Goal: Transaction & Acquisition: Obtain resource

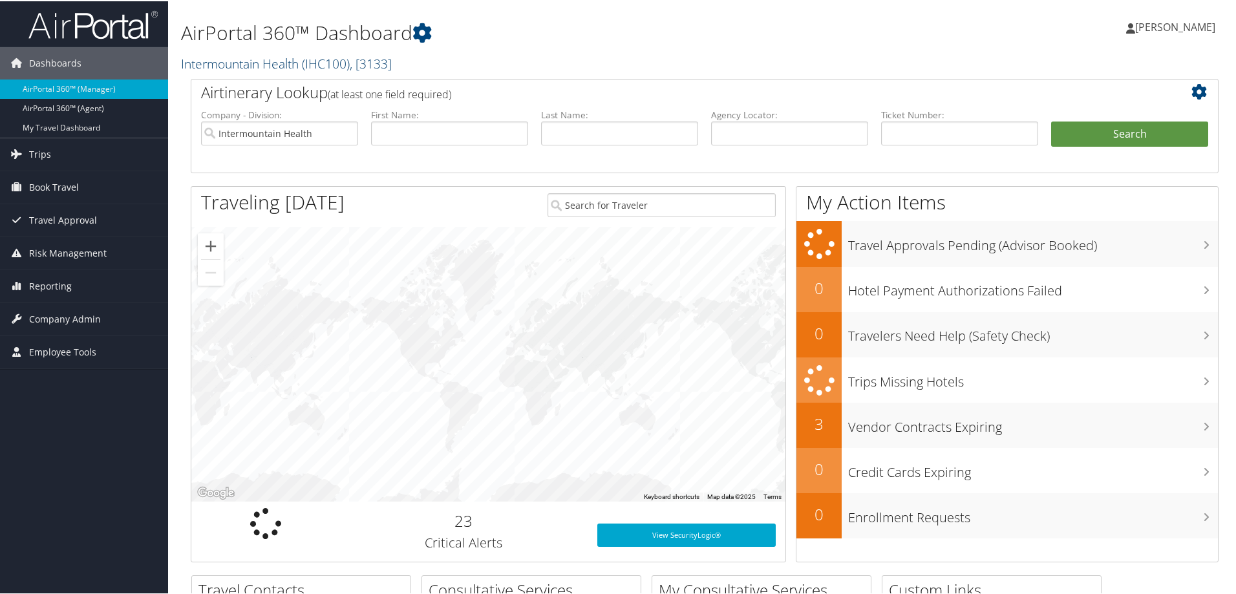
click at [235, 62] on link "Intermountain Health ( IHC100 ) , [ 3133 ]" at bounding box center [286, 62] width 211 height 17
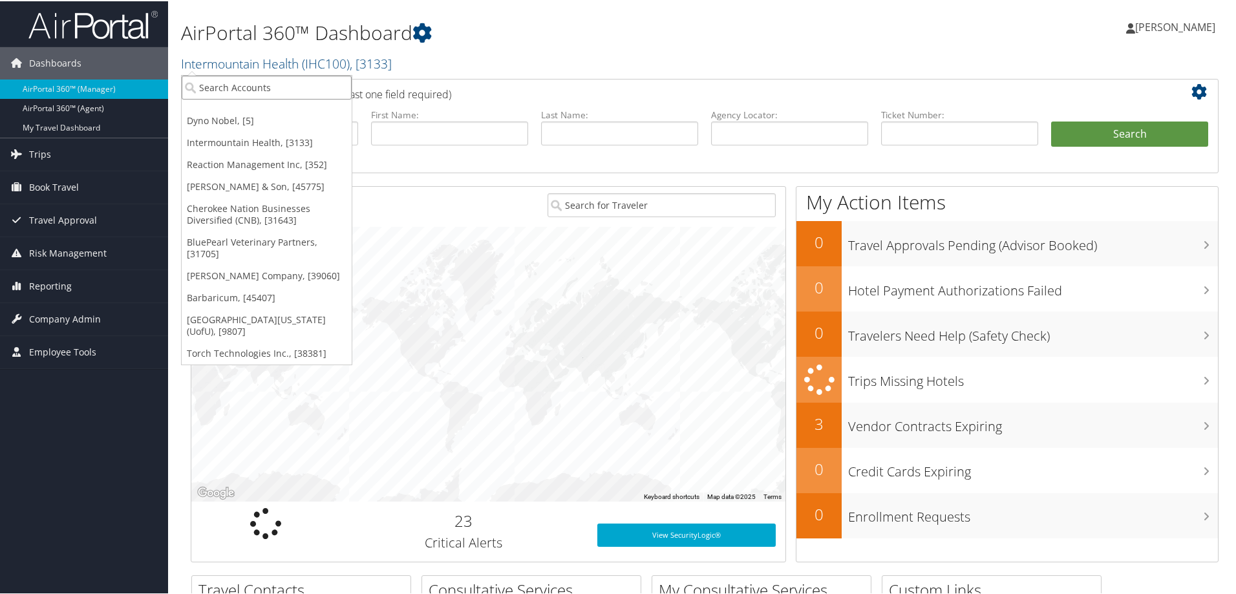
click at [230, 80] on input "search" at bounding box center [267, 86] width 170 height 24
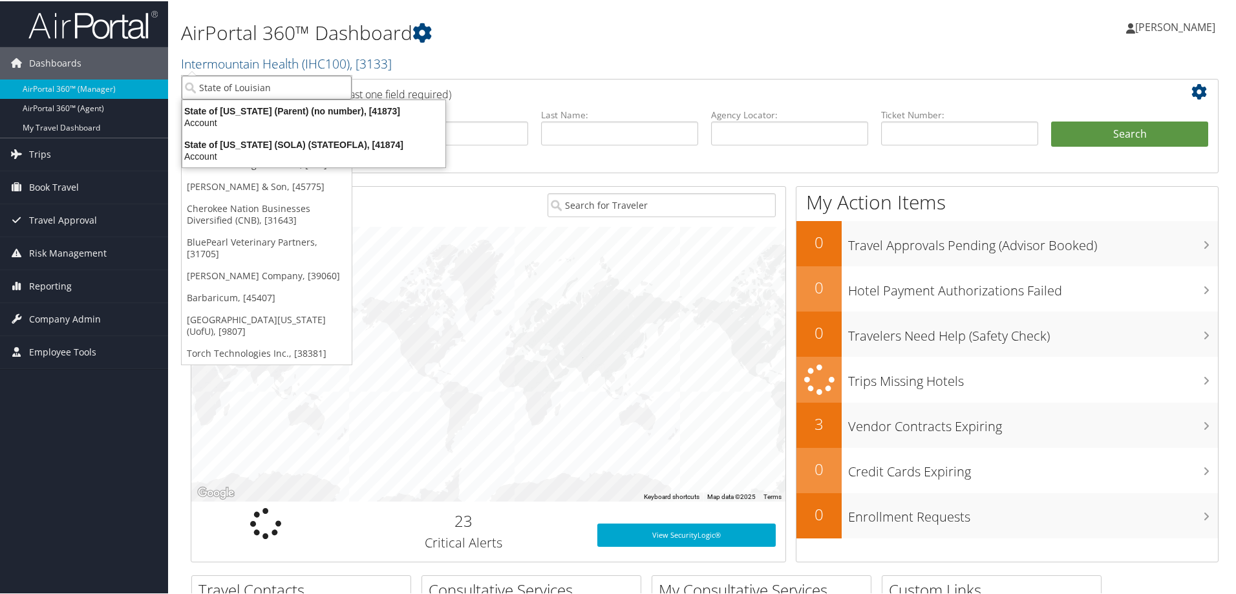
type input "State of Louisiana"
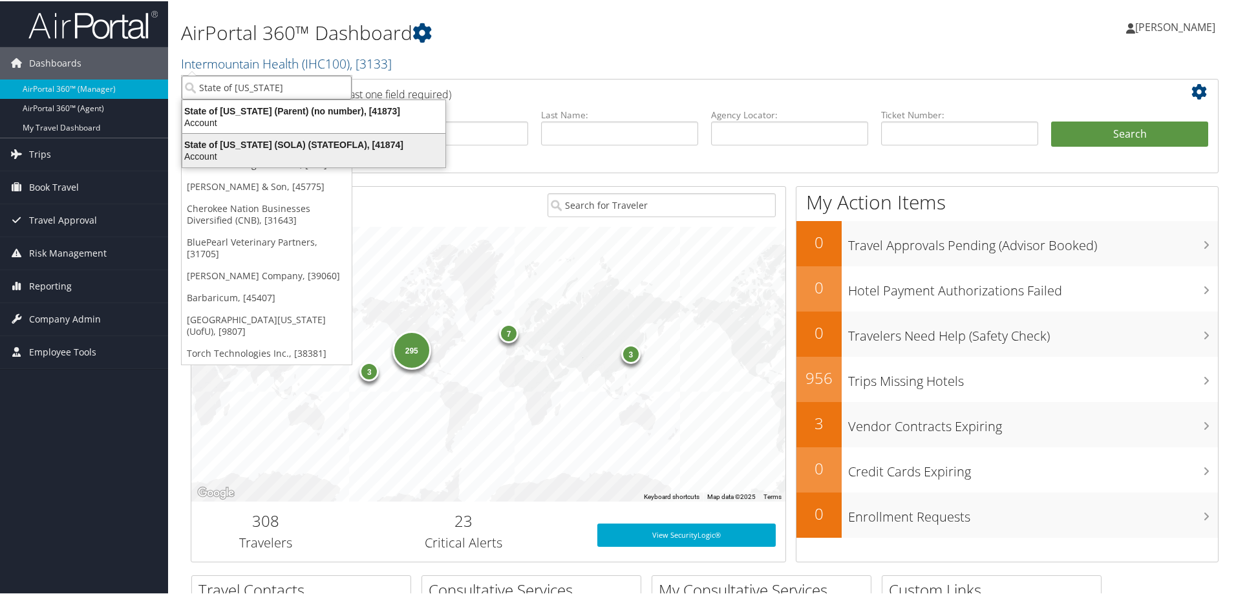
click at [252, 149] on div "Account" at bounding box center [314, 155] width 279 height 12
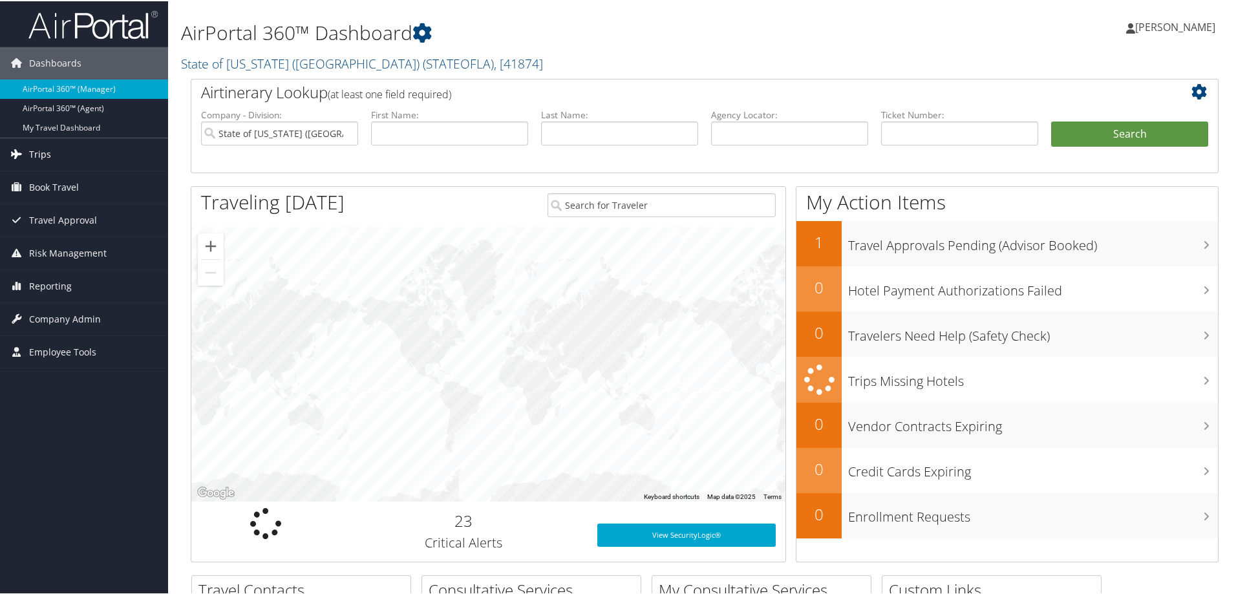
click at [36, 162] on span "Trips" at bounding box center [40, 153] width 22 height 32
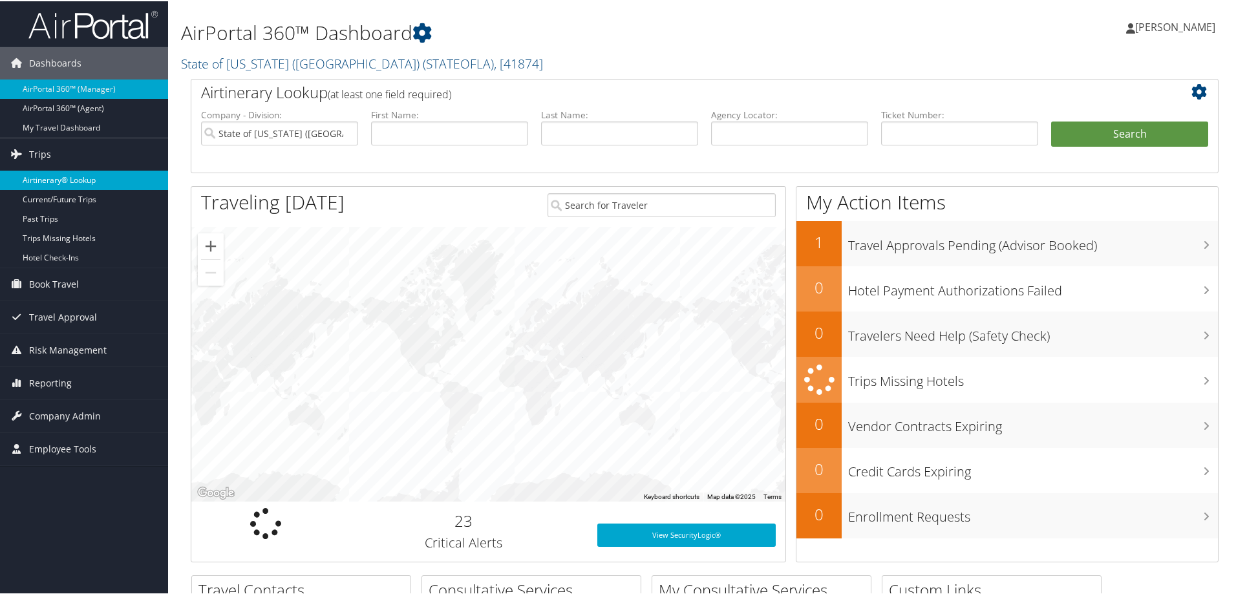
click at [65, 180] on link "Airtinerary® Lookup" at bounding box center [84, 178] width 168 height 19
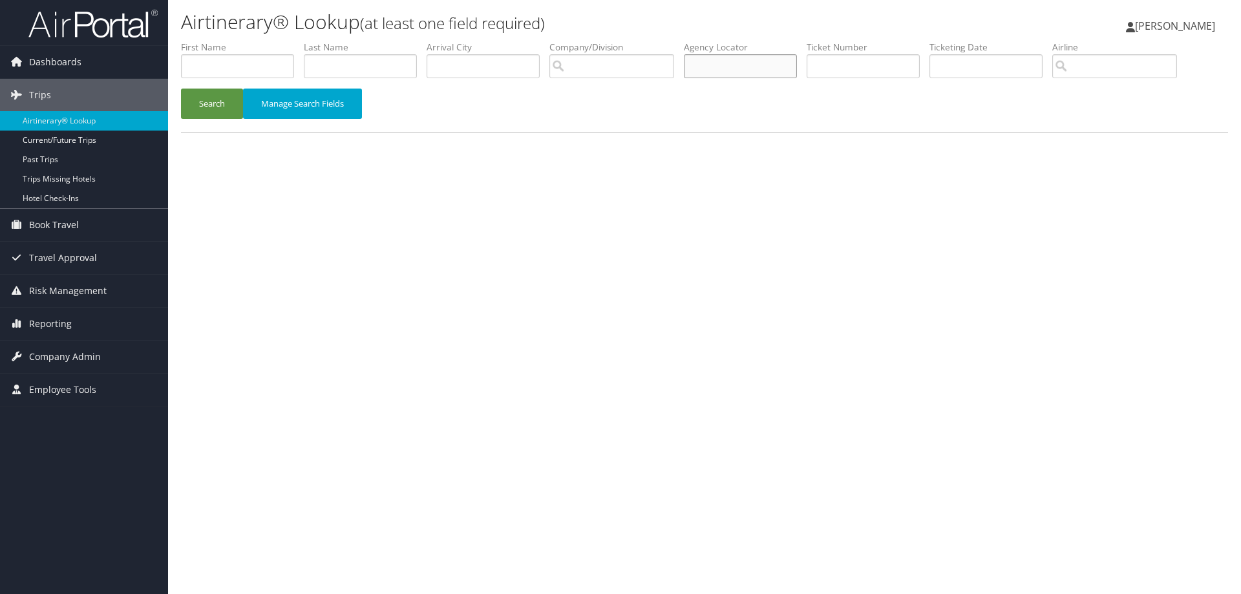
click at [726, 63] on input "text" at bounding box center [740, 66] width 113 height 24
type input "DJ065Q"
click at [200, 105] on button "Search" at bounding box center [212, 104] width 62 height 30
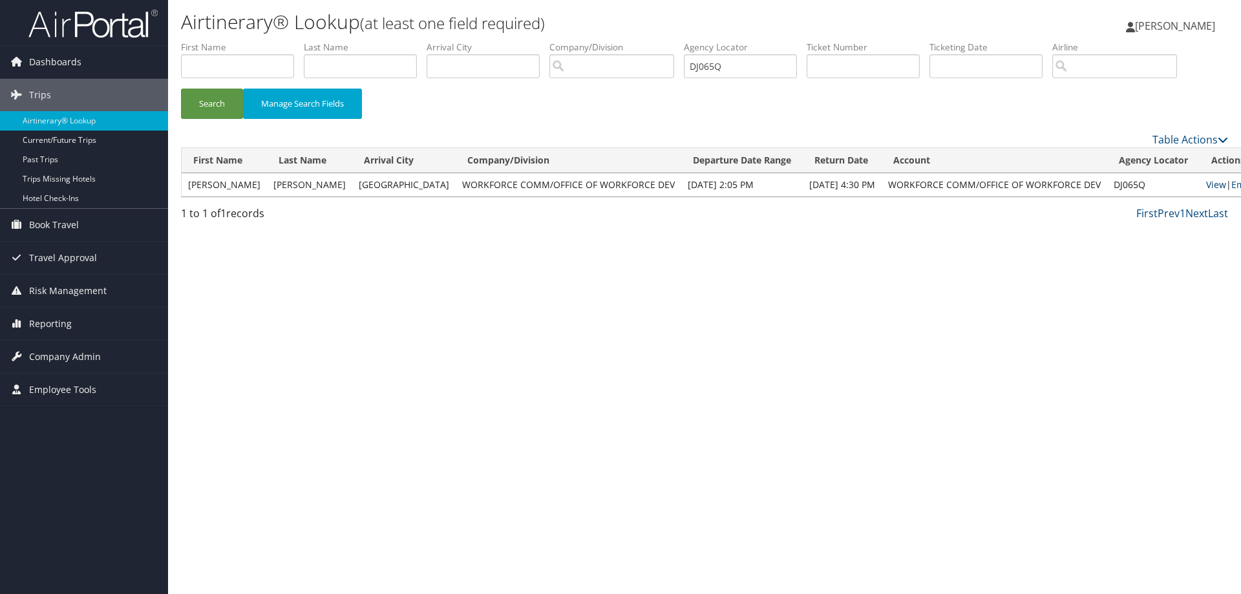
click at [1206, 188] on link "View" at bounding box center [1216, 184] width 20 height 12
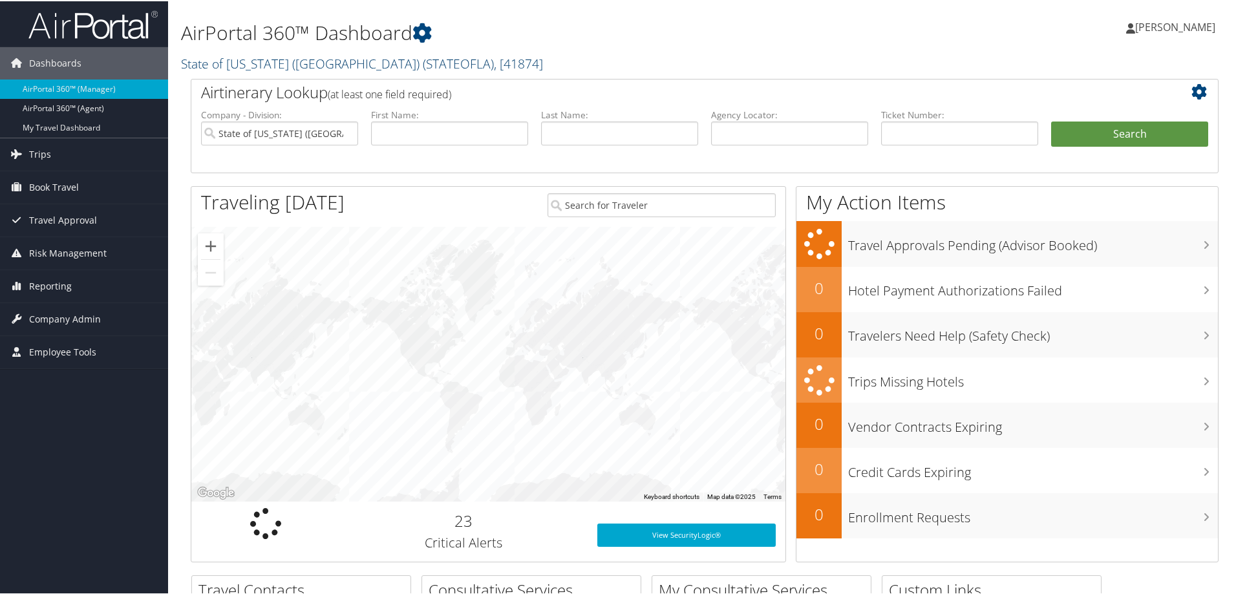
click at [295, 58] on link "State of Louisiana (SOLA) ( STATEOFLA ) , [ 41874 ]" at bounding box center [362, 62] width 362 height 17
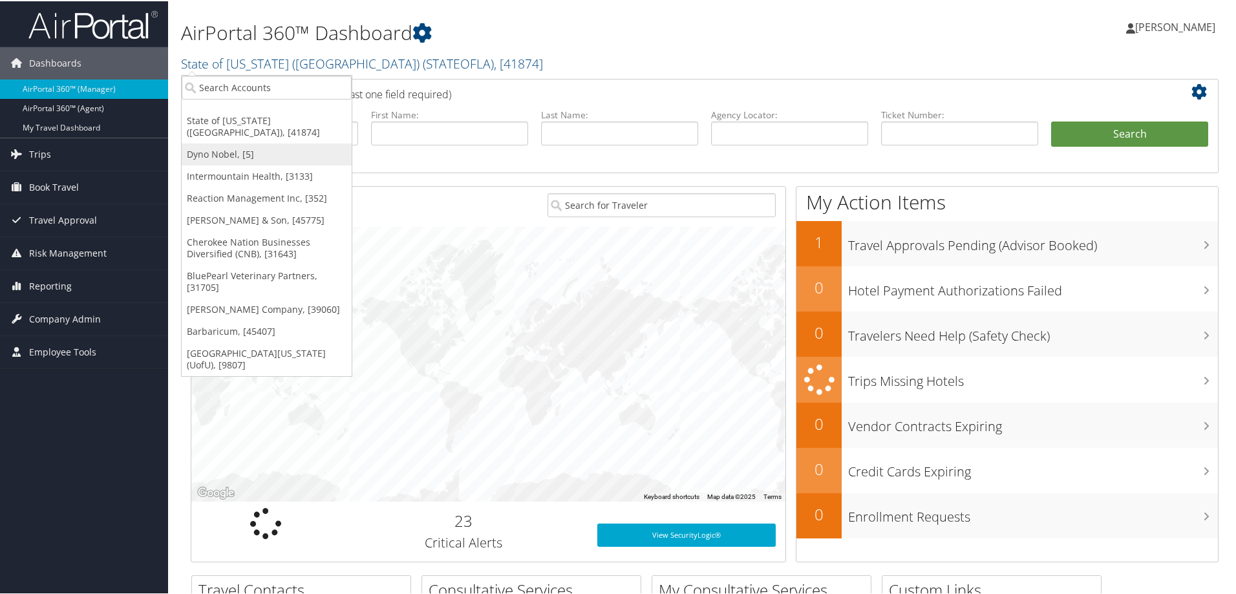
click at [224, 142] on link "Dyno Nobel, [5]" at bounding box center [267, 153] width 170 height 22
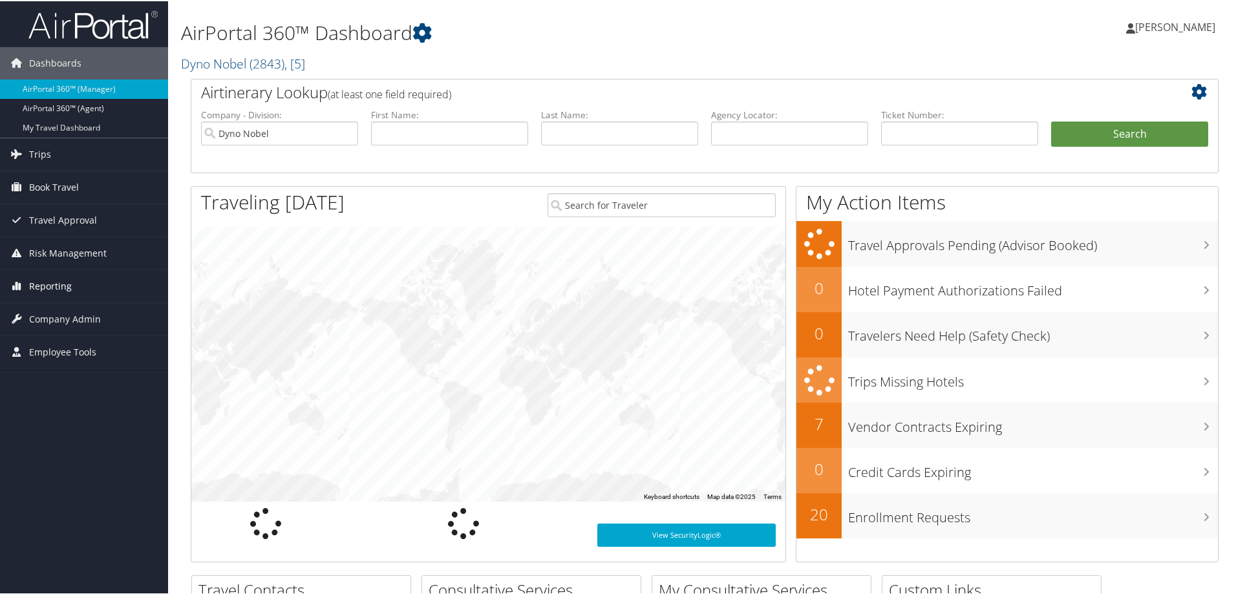
click at [52, 276] on span "Reporting" at bounding box center [50, 285] width 43 height 32
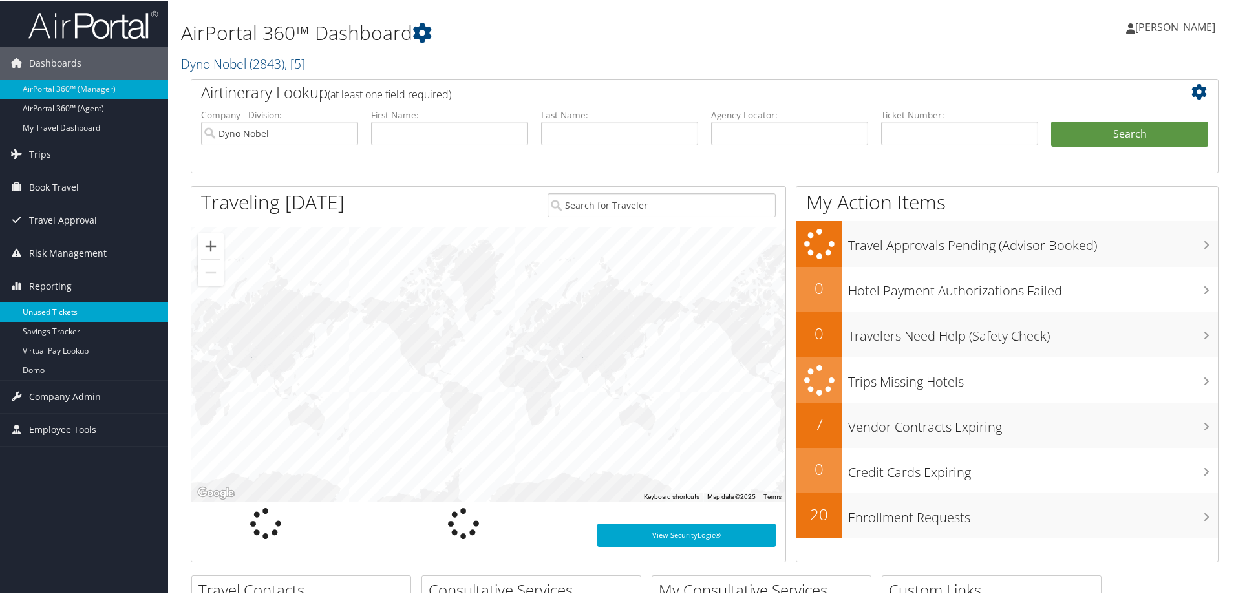
click at [49, 313] on link "Unused Tickets" at bounding box center [84, 310] width 168 height 19
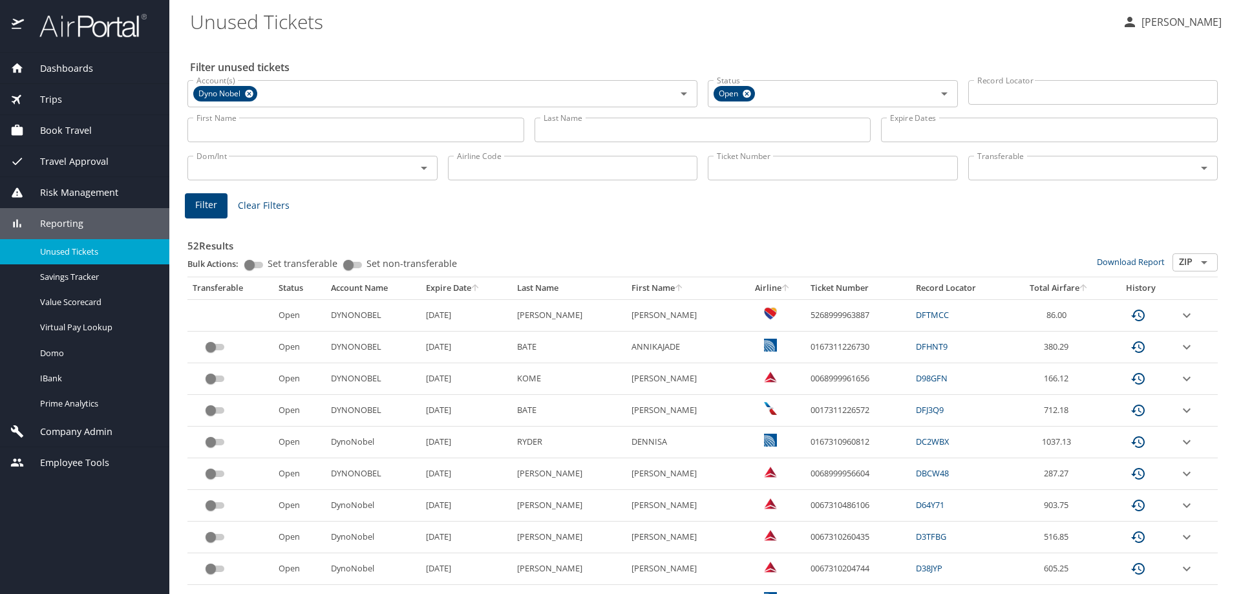
click at [563, 130] on input "Last Name" at bounding box center [703, 130] width 337 height 25
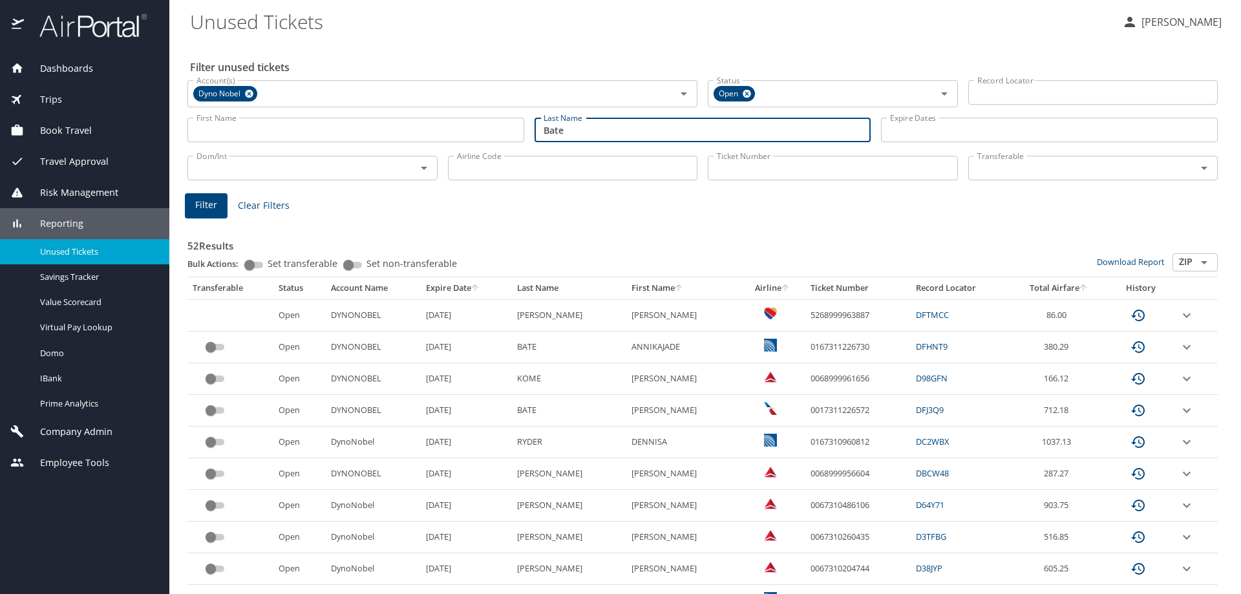
type input "Bate"
click at [186, 204] on button "Filter" at bounding box center [206, 205] width 43 height 25
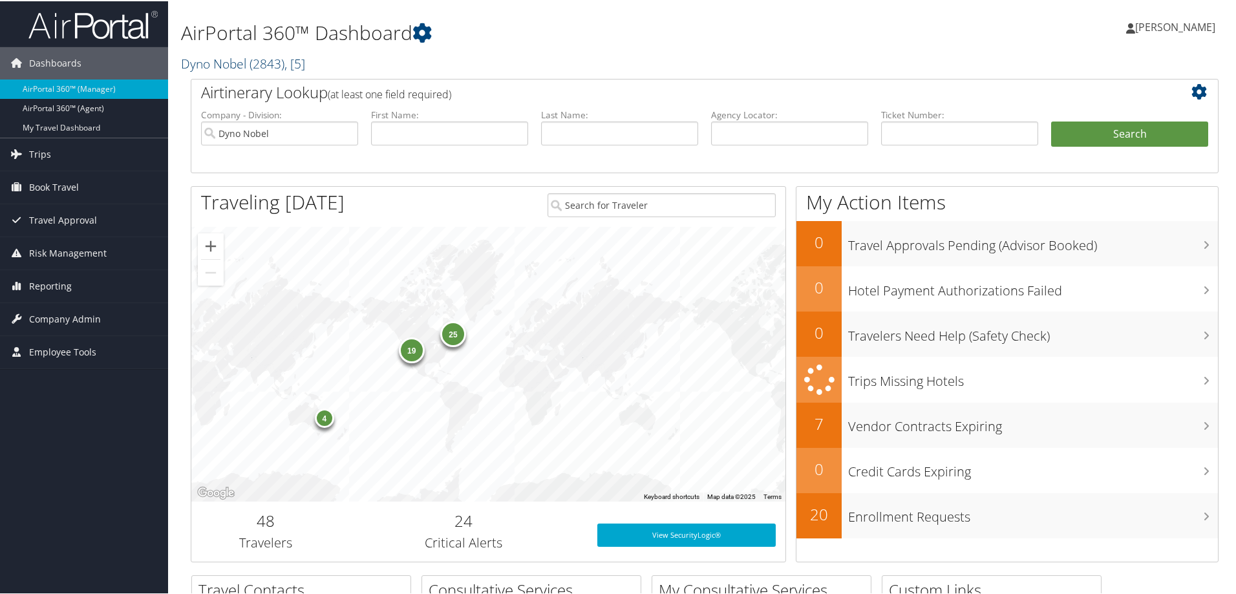
click at [200, 59] on link "Dyno Nobel ( 2843 ) , [ 5 ]" at bounding box center [243, 62] width 124 height 17
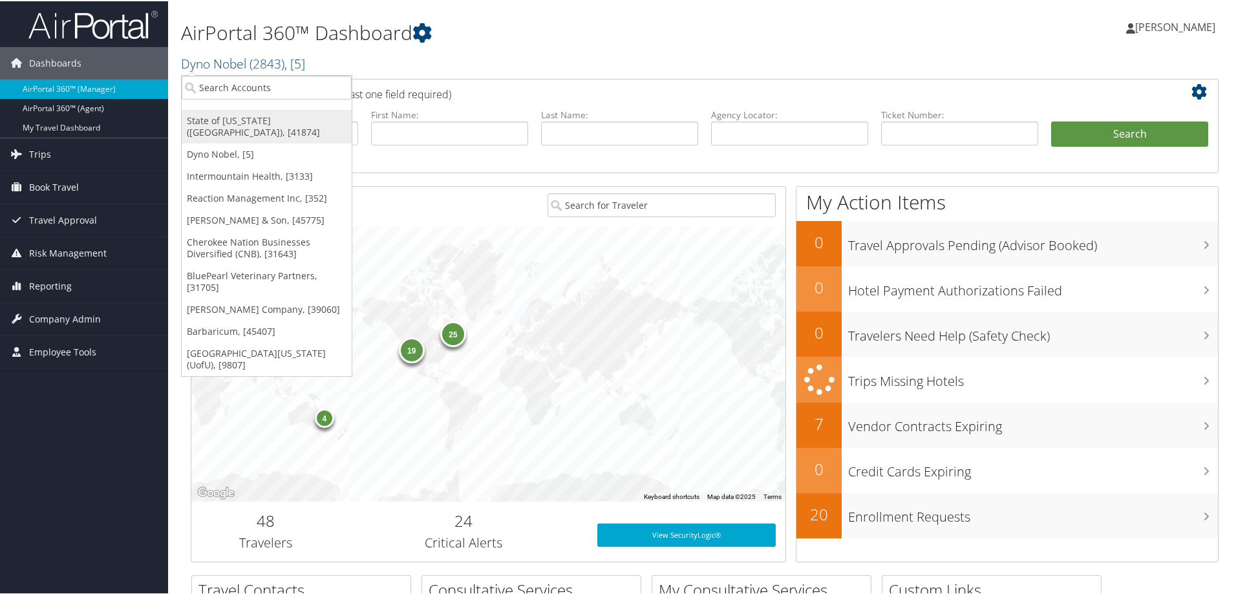
click at [237, 120] on link "State of Louisiana (SOLA), [41874]" at bounding box center [267, 126] width 170 height 34
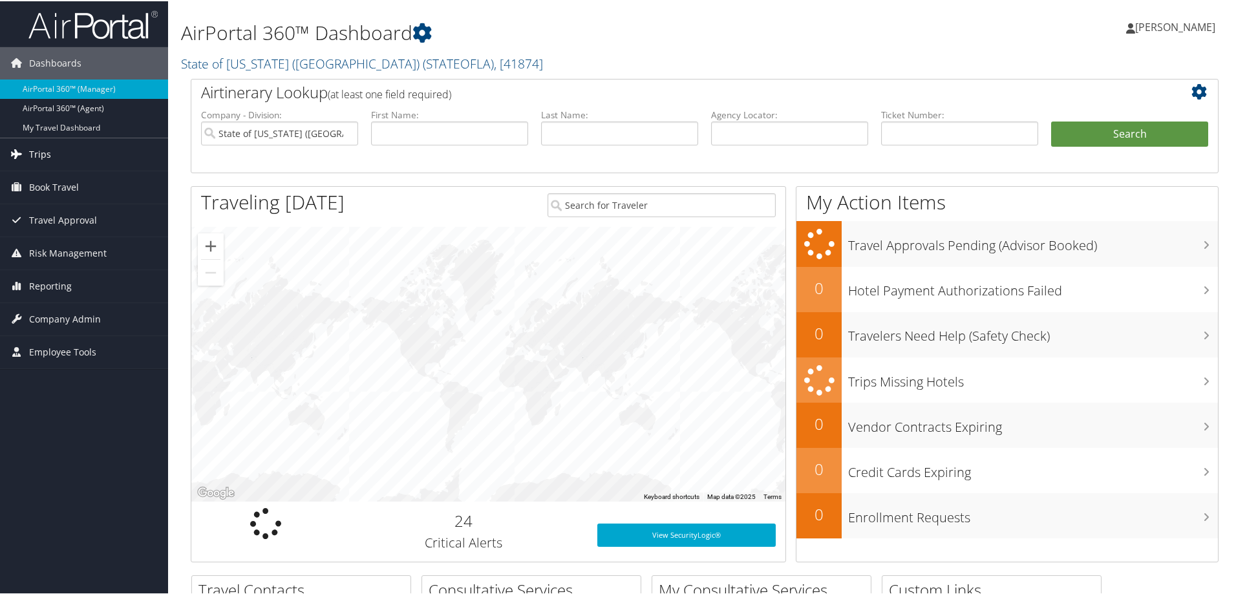
click at [38, 156] on span "Trips" at bounding box center [40, 153] width 22 height 32
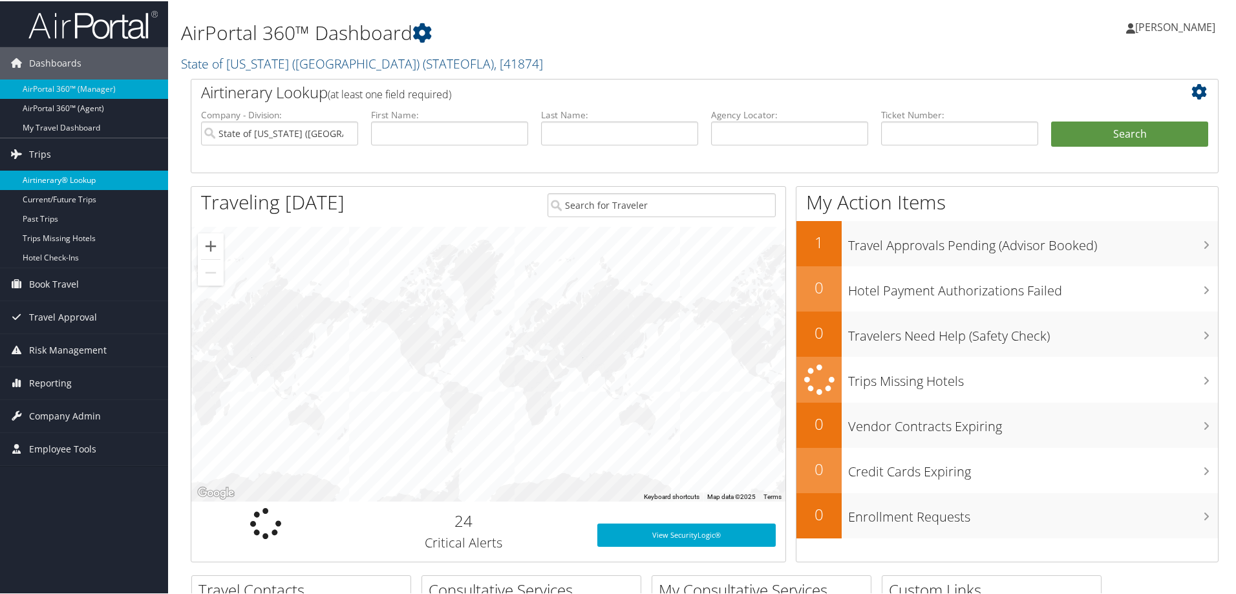
click at [58, 184] on link "Airtinerary® Lookup" at bounding box center [84, 178] width 168 height 19
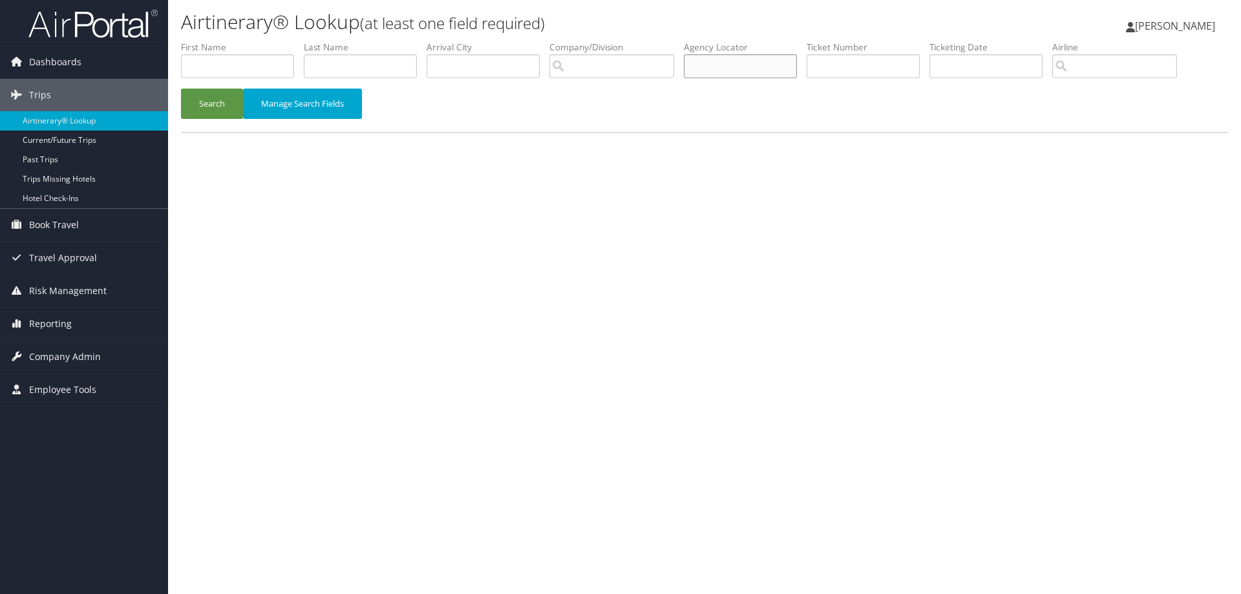
click at [747, 60] on input "text" at bounding box center [740, 66] width 113 height 24
type input "DJ065Q"
click at [222, 113] on button "Search" at bounding box center [212, 104] width 62 height 30
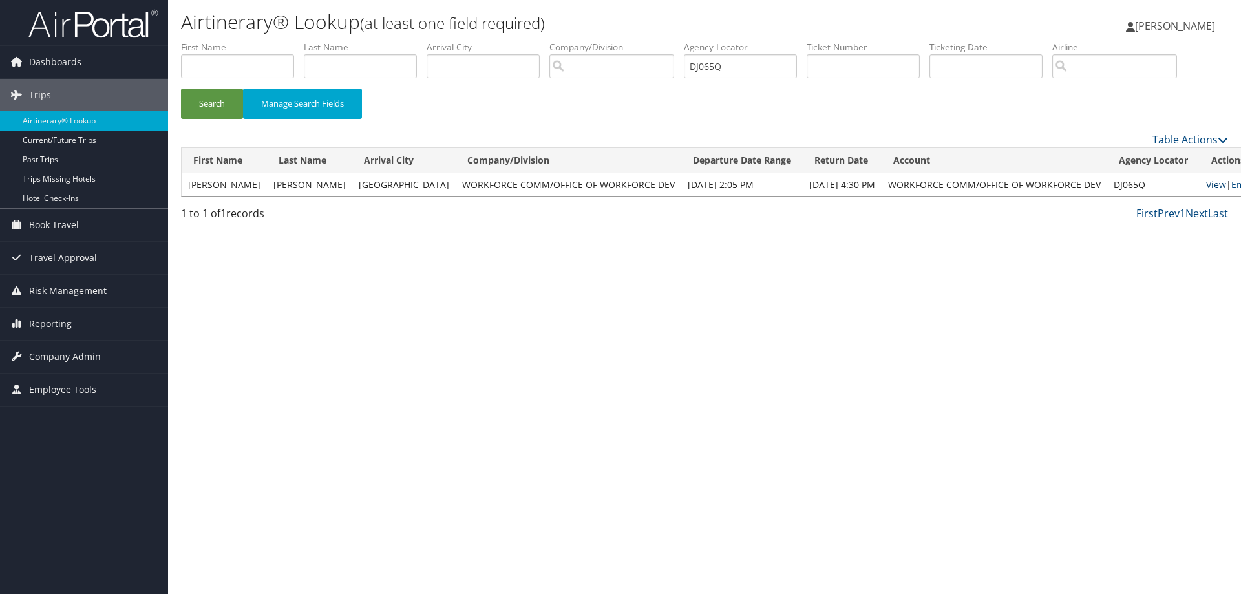
click at [1206, 186] on link "View" at bounding box center [1216, 184] width 20 height 12
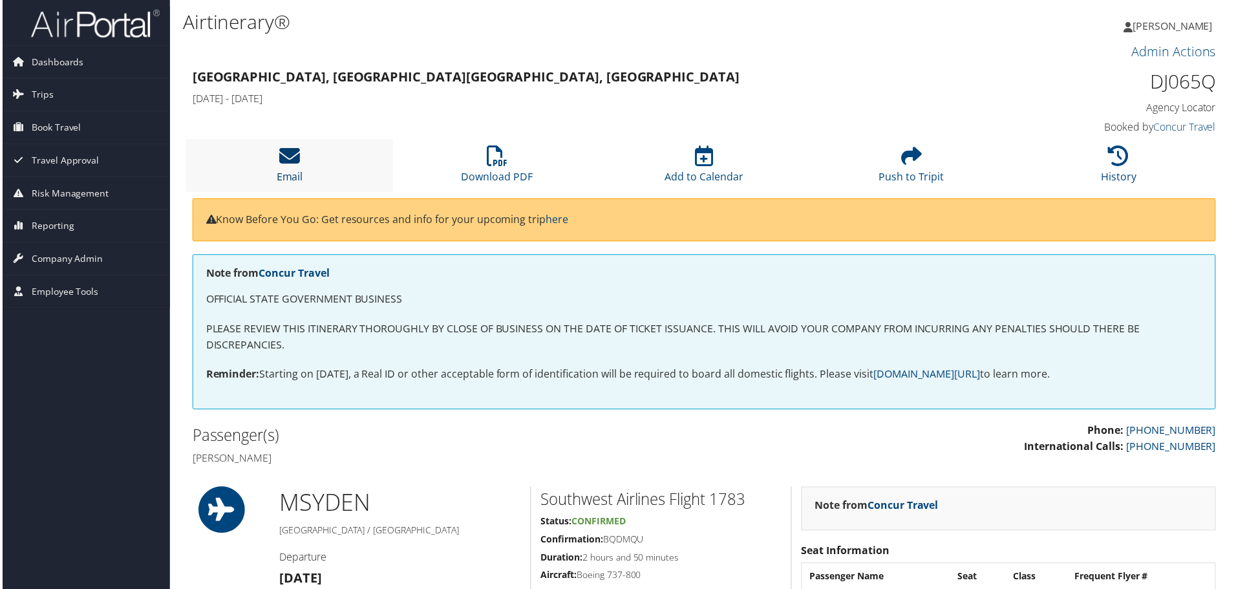
click at [281, 161] on icon at bounding box center [288, 156] width 21 height 21
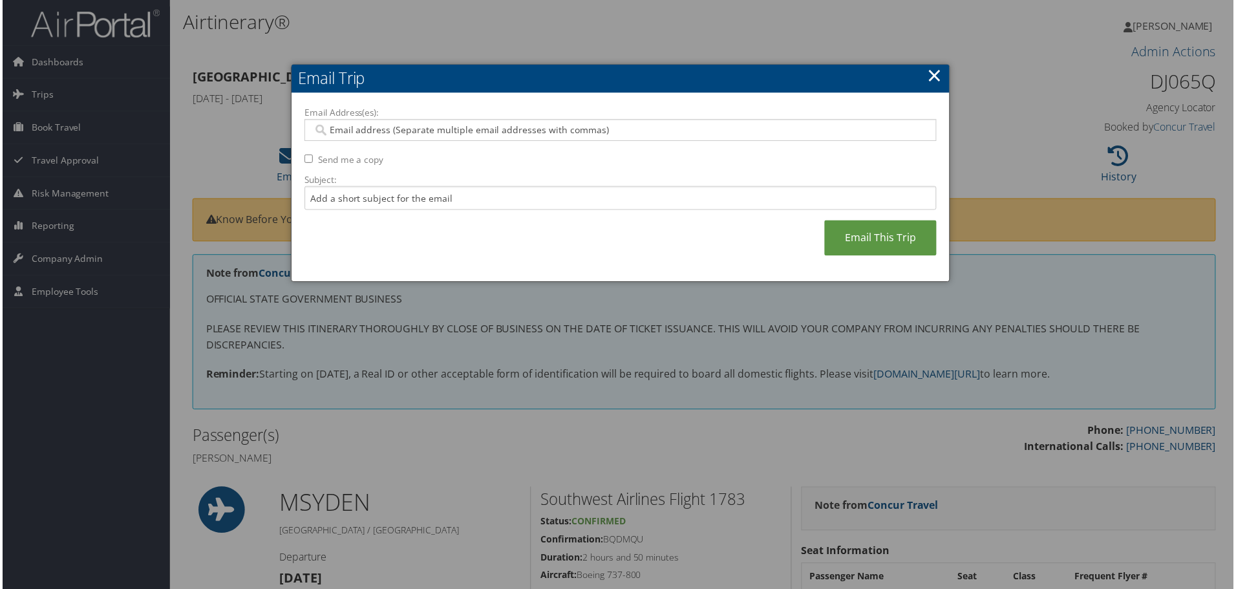
click at [354, 138] on div at bounding box center [620, 131] width 635 height 22
type input "C"
type input "cwomack@lwc."
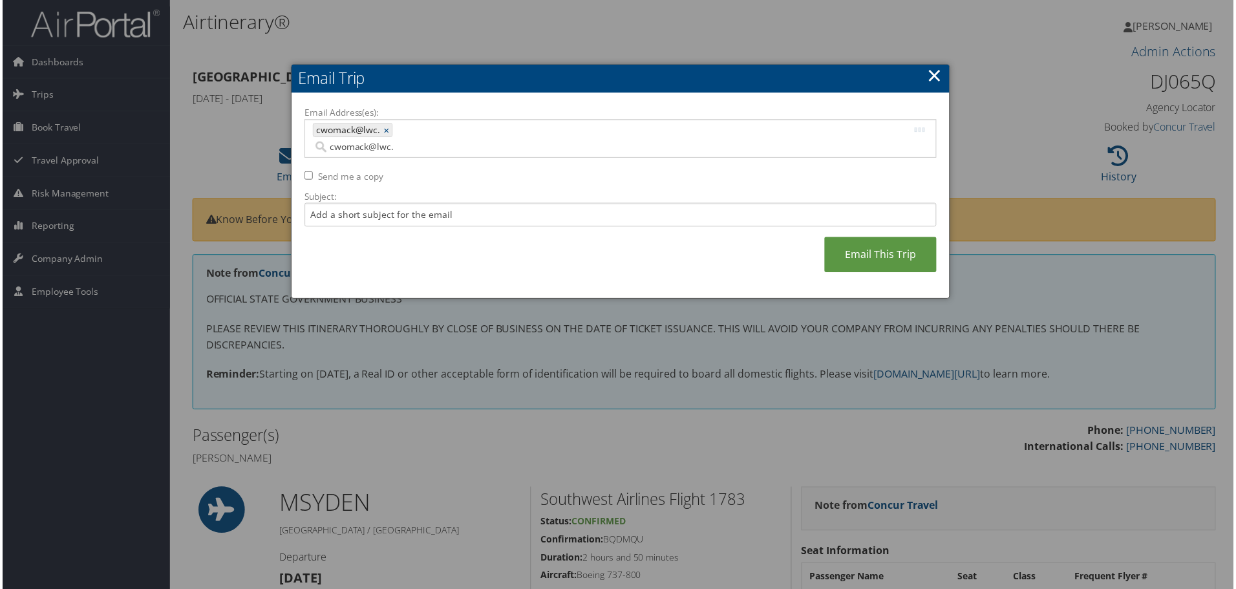
type input "cwomack@lwc."
click at [376, 128] on span "cwomack@lwc." at bounding box center [345, 130] width 67 height 13
type input "cwomack@lwc."
click at [384, 131] on link "×" at bounding box center [387, 130] width 8 height 13
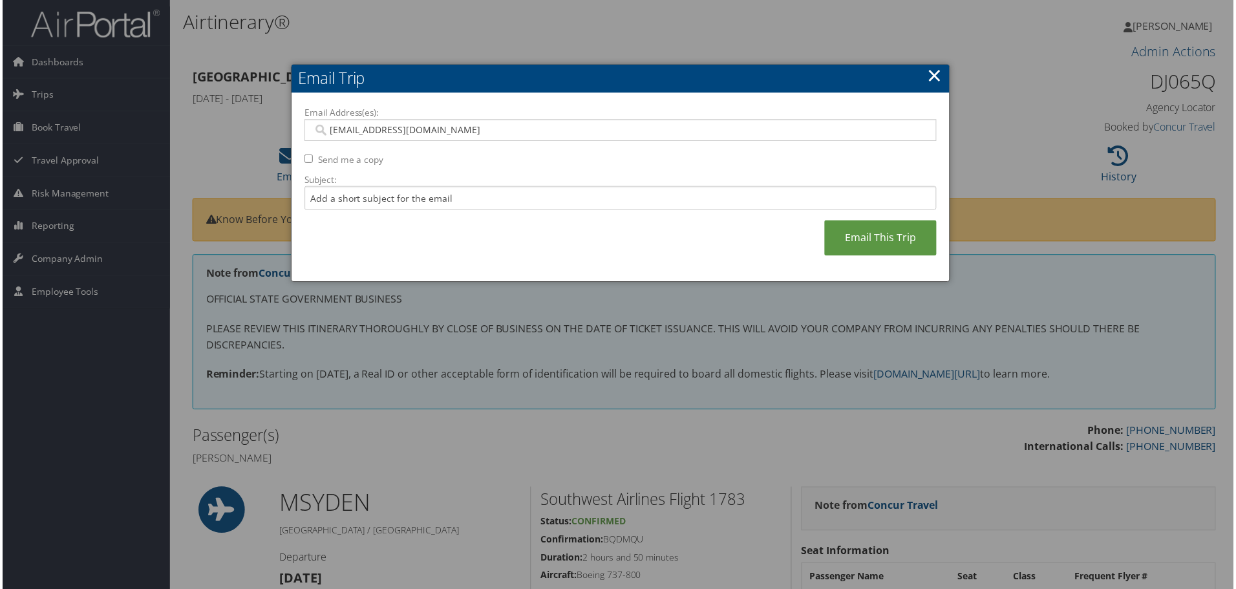
type input "[EMAIL_ADDRESS][DOMAIN_NAME]"
click at [337, 195] on input "Subject:" at bounding box center [620, 199] width 635 height 24
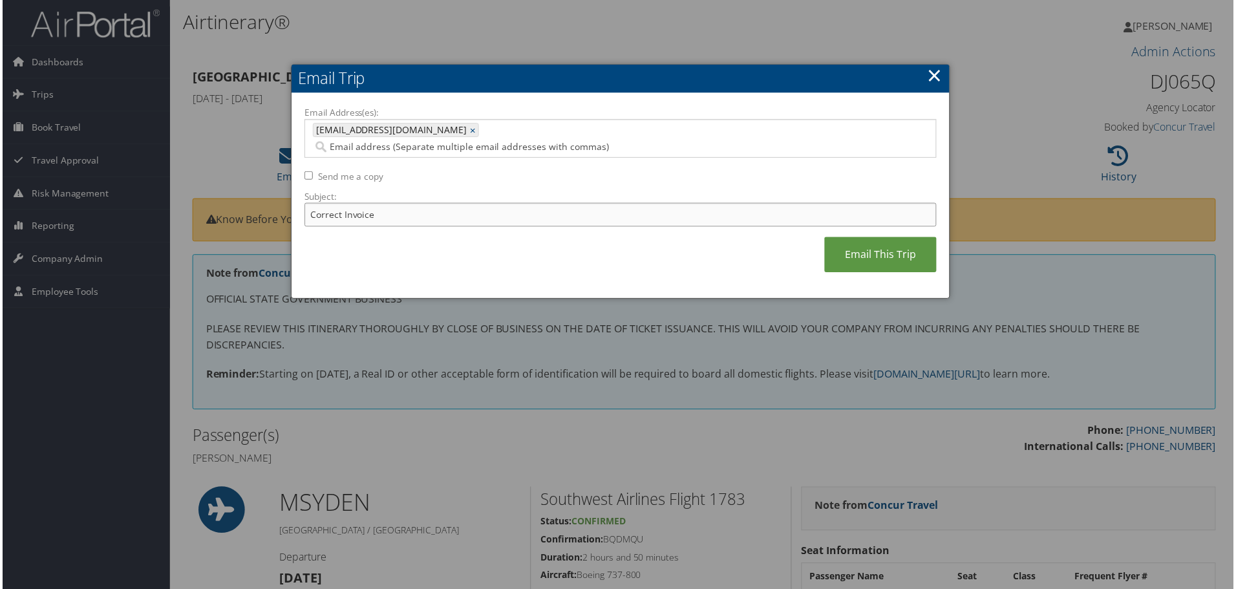
type input "Correct Invoice"
click at [882, 238] on link "Email This Trip" at bounding box center [882, 256] width 113 height 36
